Goal: Task Accomplishment & Management: Complete application form

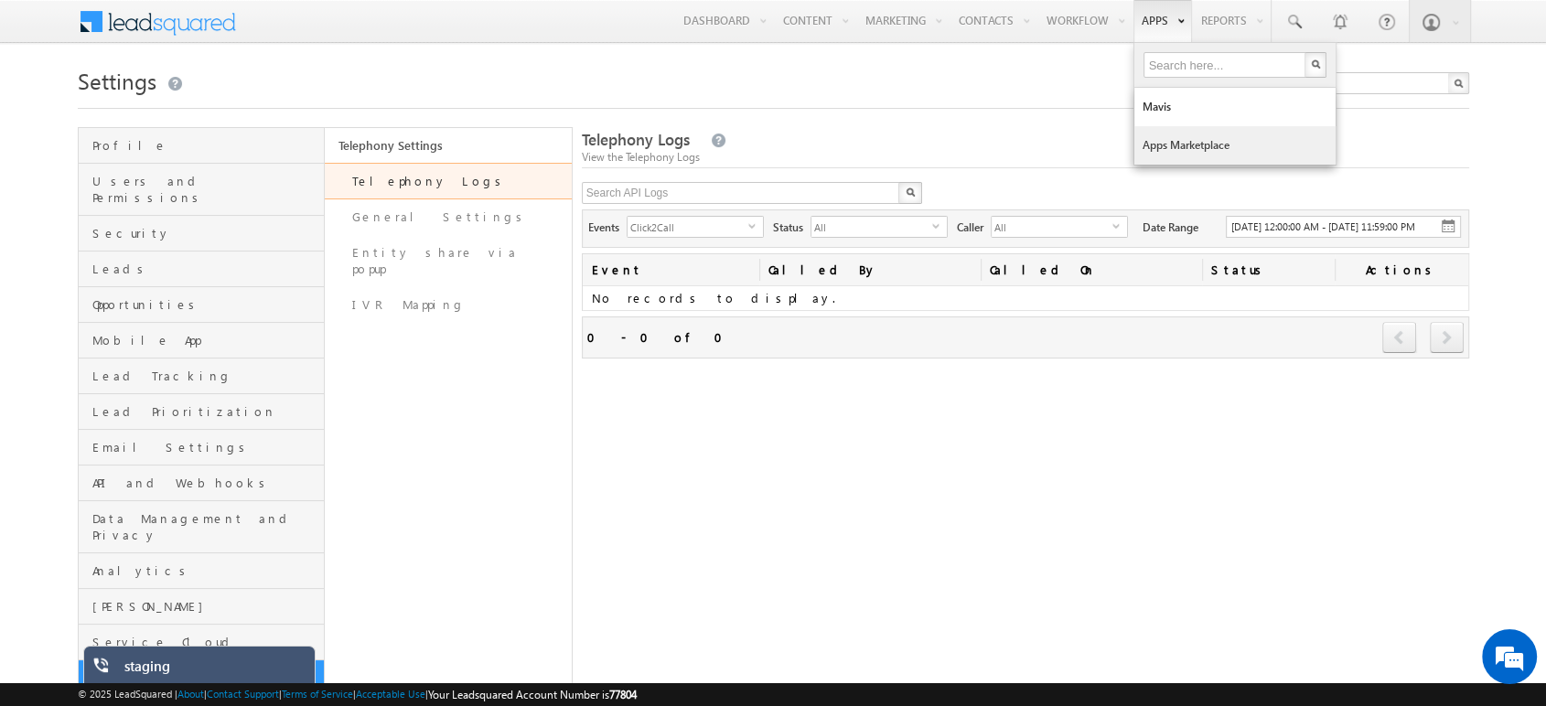
click at [1186, 142] on link "Apps Marketplace" at bounding box center [1235, 145] width 201 height 38
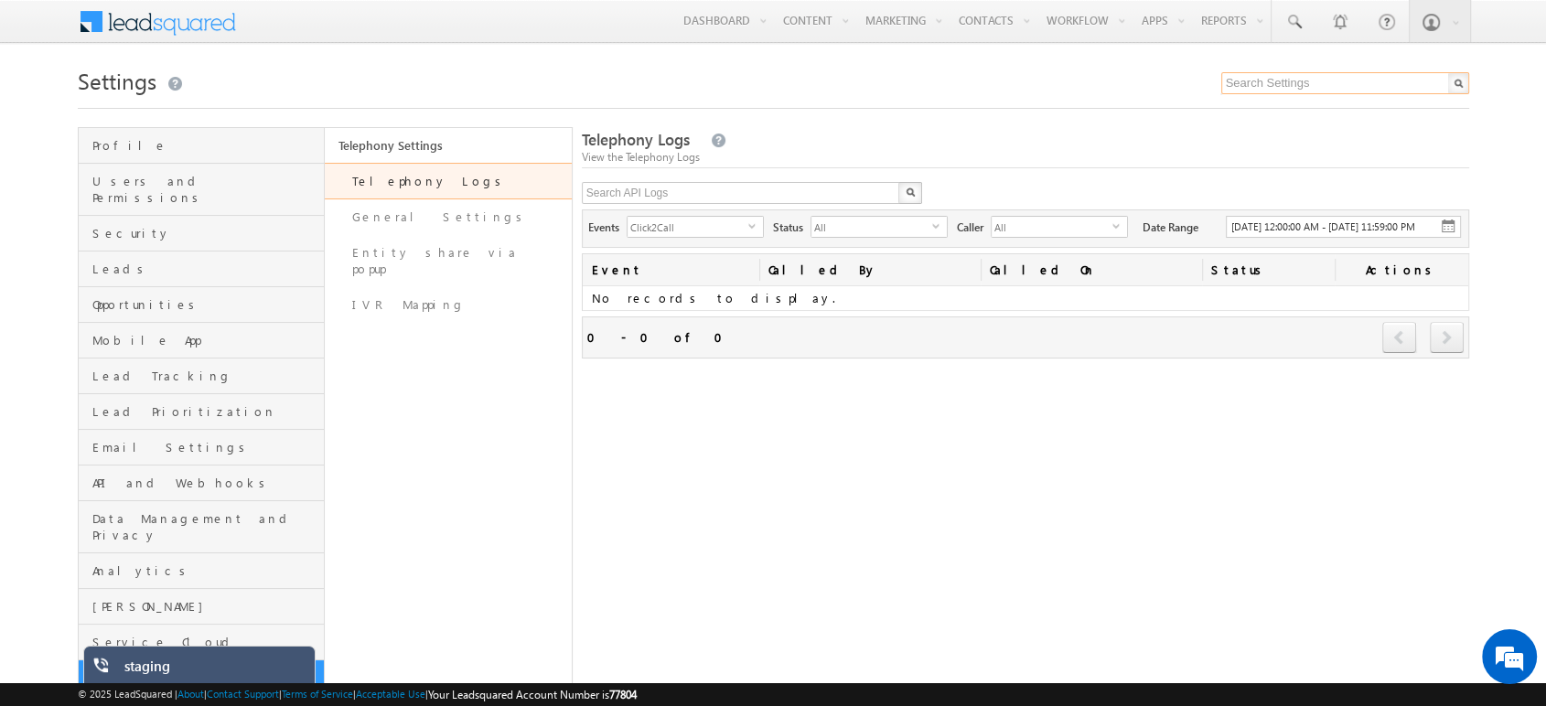
click at [1300, 91] on input "text" at bounding box center [1346, 83] width 248 height 22
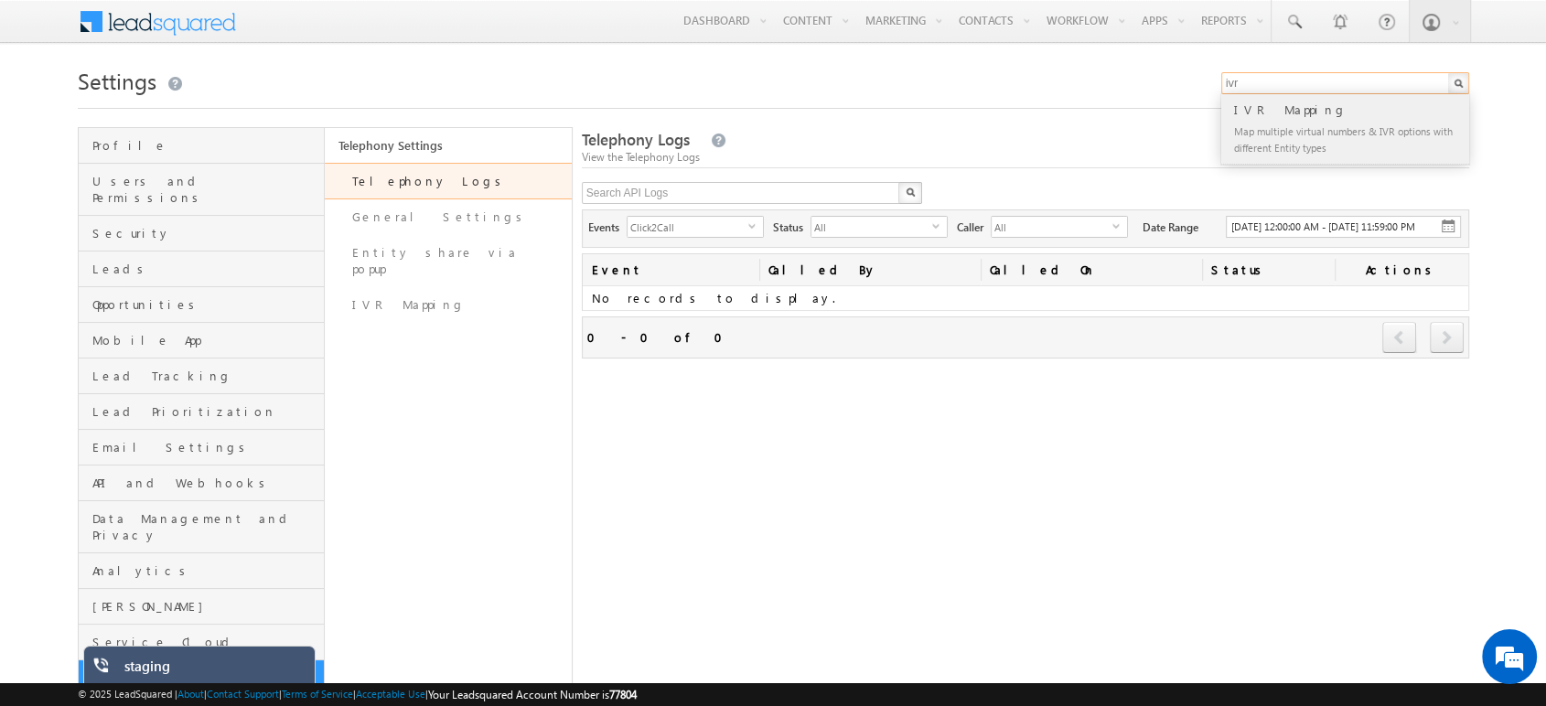
type input "ivr"
click at [1263, 112] on div "IVR Mapping" at bounding box center [1353, 110] width 245 height 20
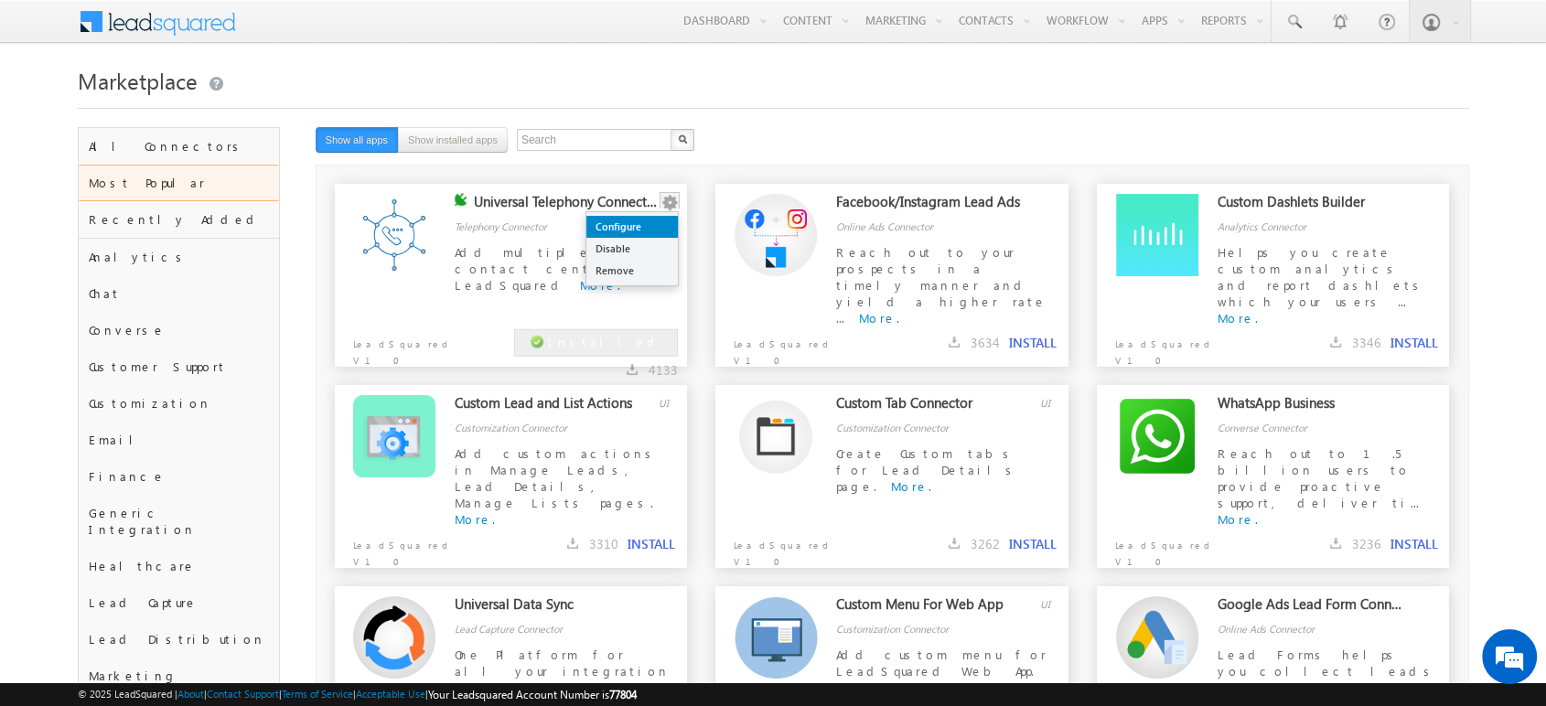
click at [644, 225] on link "Configure" at bounding box center [632, 227] width 91 height 22
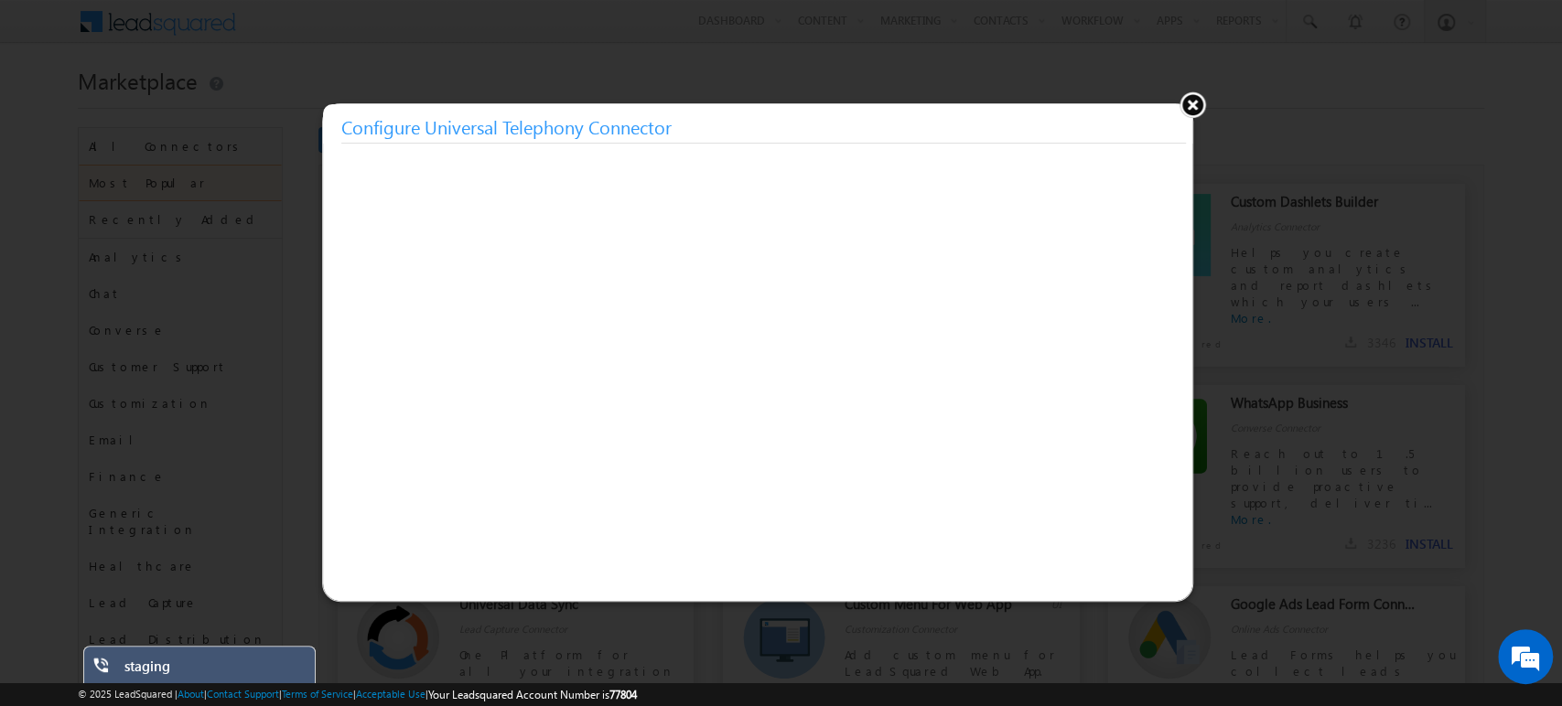
click at [1190, 111] on button at bounding box center [1191, 104] width 27 height 27
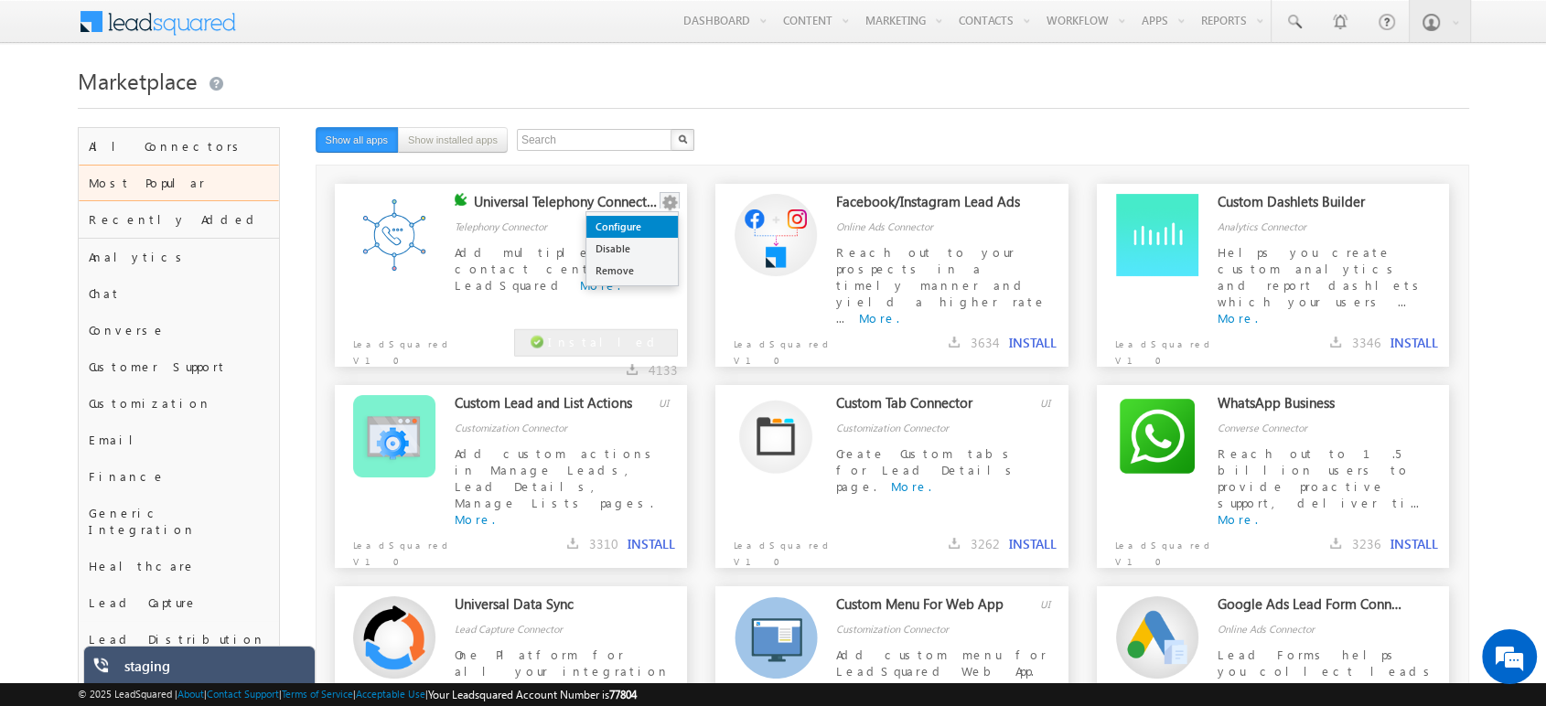
click at [643, 223] on link "Configure" at bounding box center [632, 227] width 91 height 22
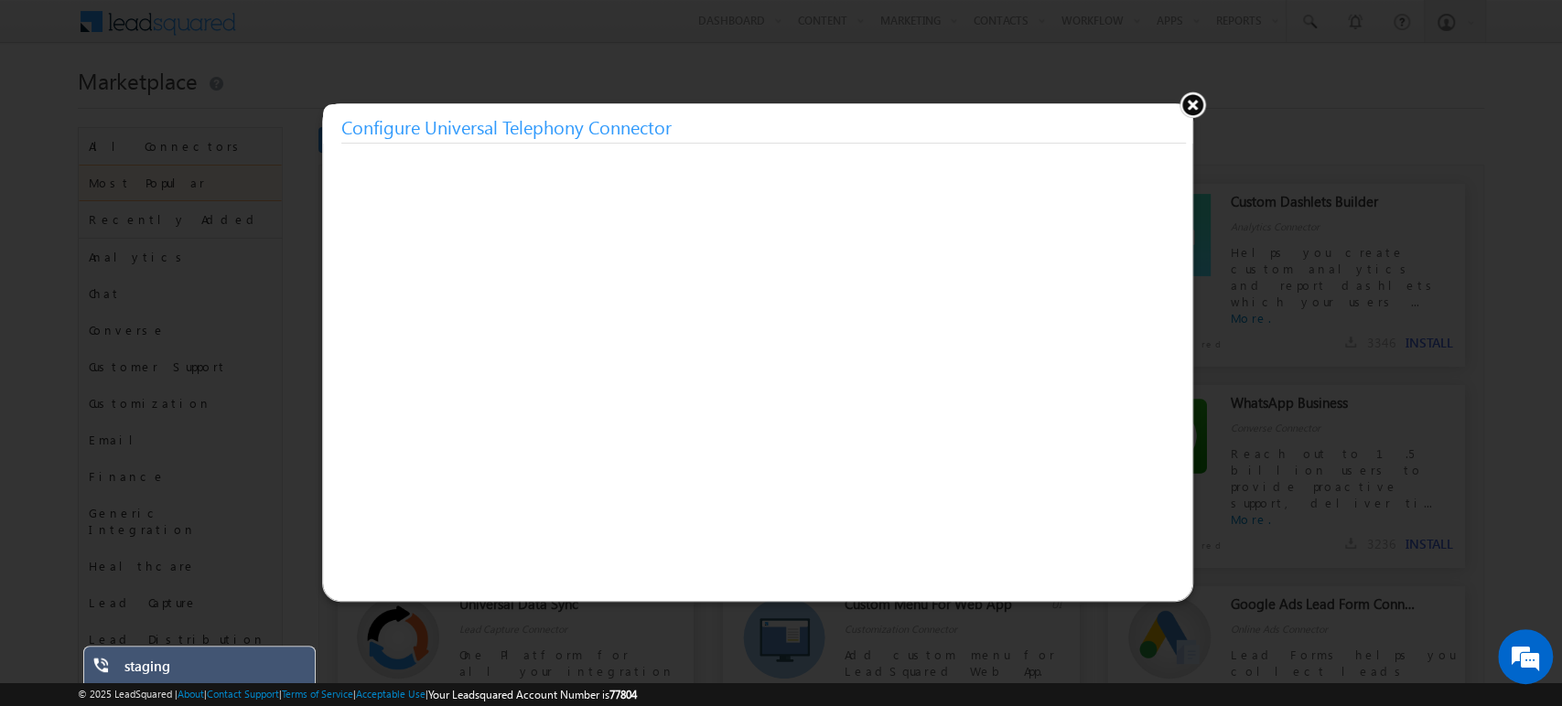
click at [1195, 102] on button at bounding box center [1191, 104] width 27 height 27
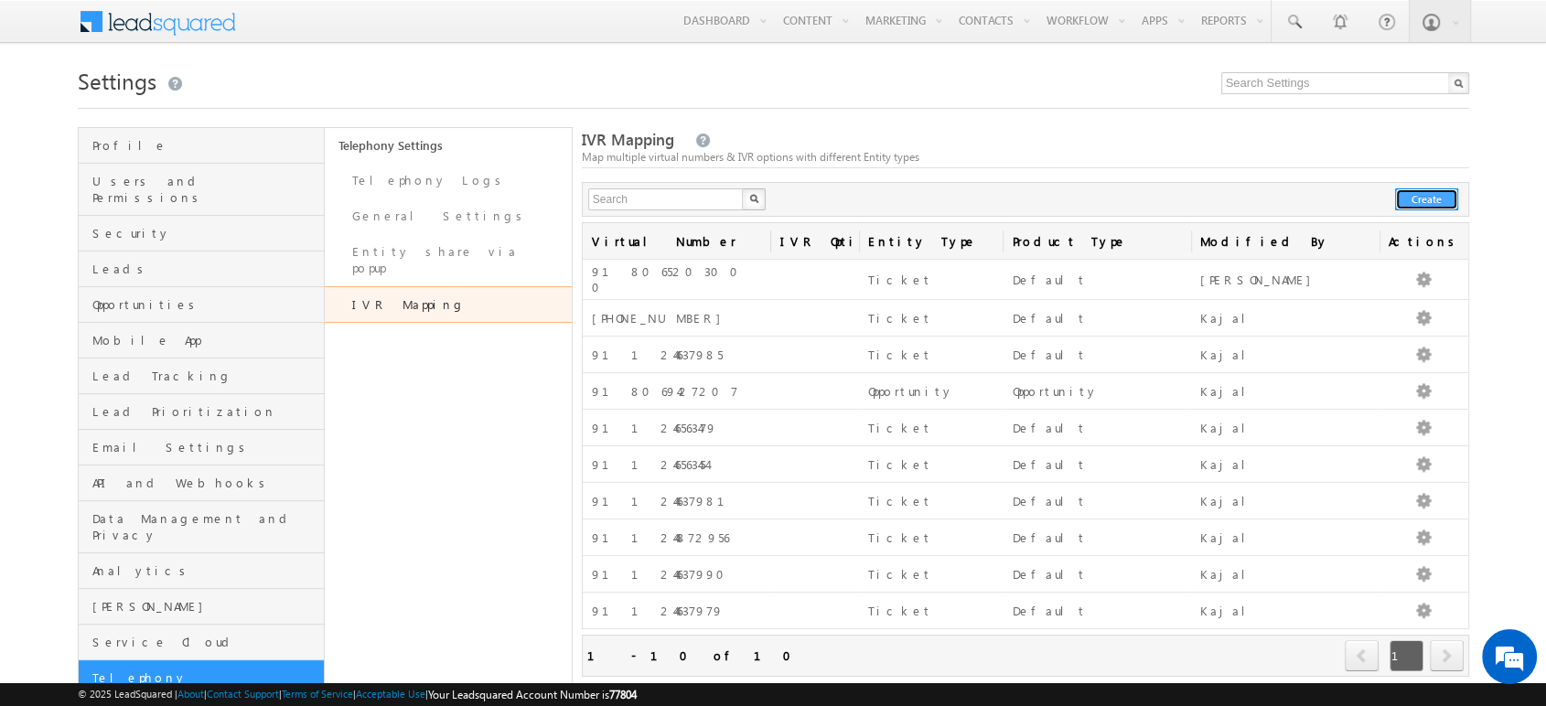
click at [1443, 199] on button "Create" at bounding box center [1426, 199] width 63 height 22
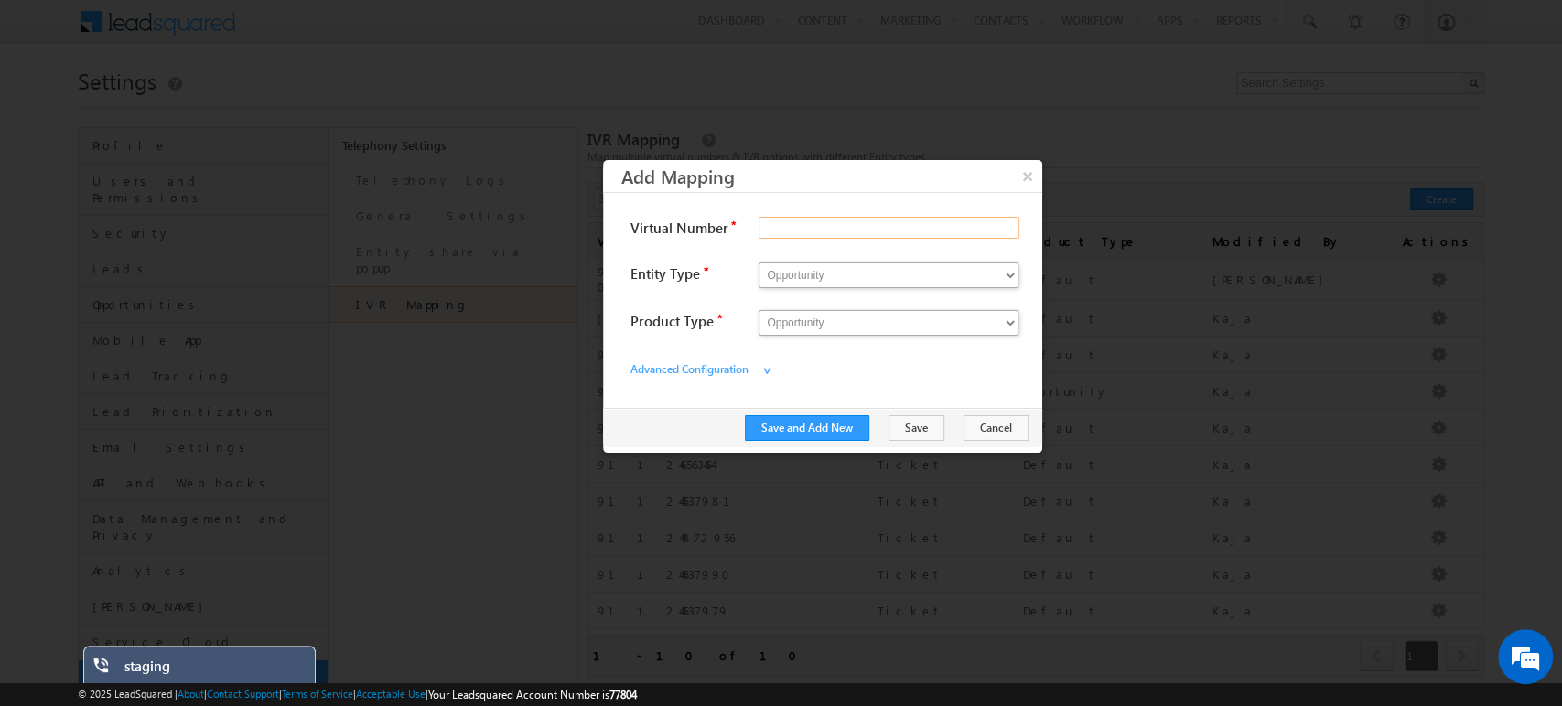
click at [783, 229] on input "Virtual Number" at bounding box center [889, 228] width 261 height 22
paste input "Admin@12"
type input "Admin@12"
type input "911246563405"
click at [834, 285] on select "Opportunity Ticket" at bounding box center [889, 276] width 260 height 26
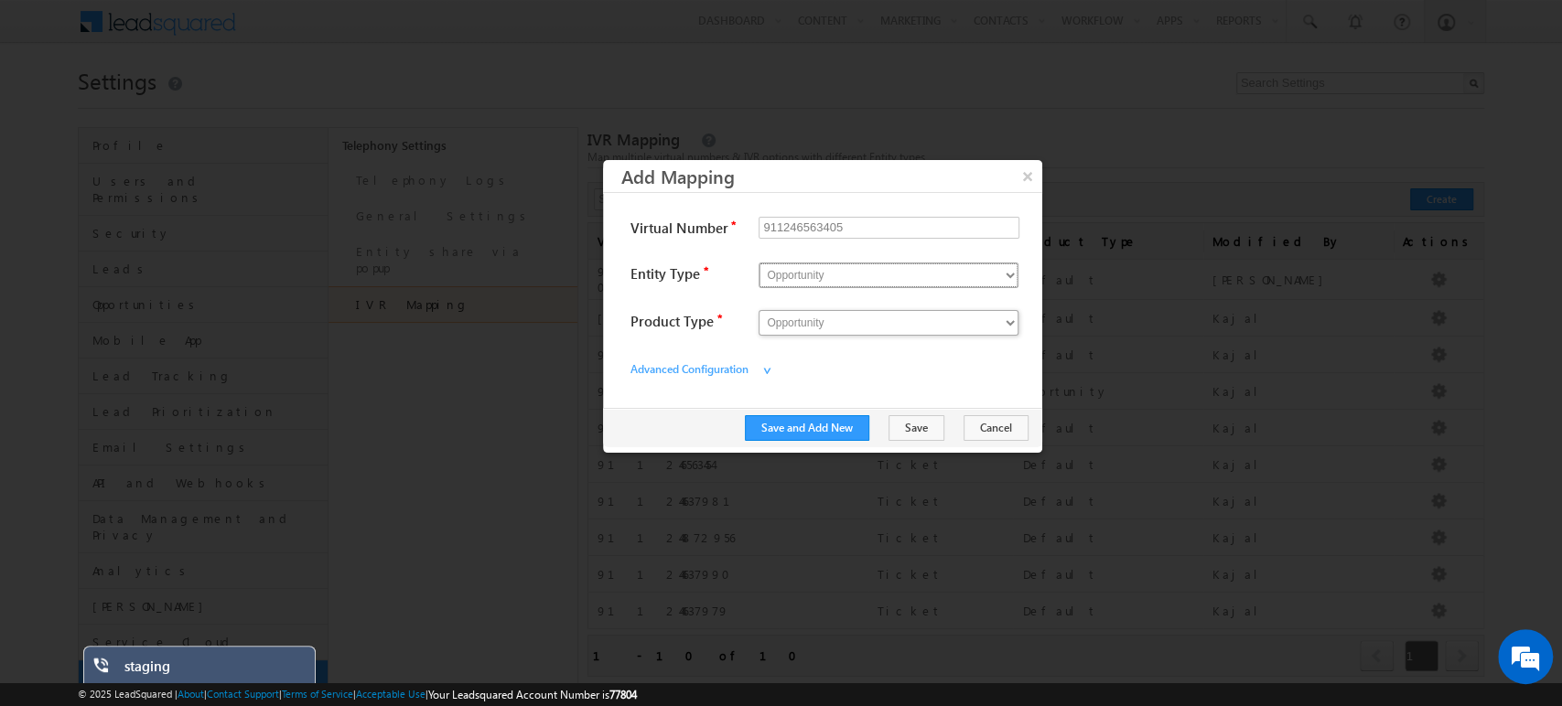
select select "Ticket"
click at [759, 263] on select "Opportunity Ticket" at bounding box center [889, 276] width 260 height 26
click at [916, 425] on button "Save" at bounding box center [916, 428] width 56 height 26
